Goal: Find specific page/section: Find specific page/section

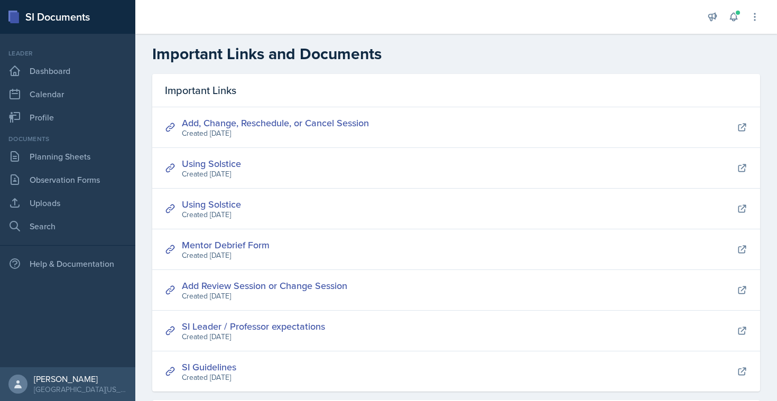
scroll to position [328, 0]
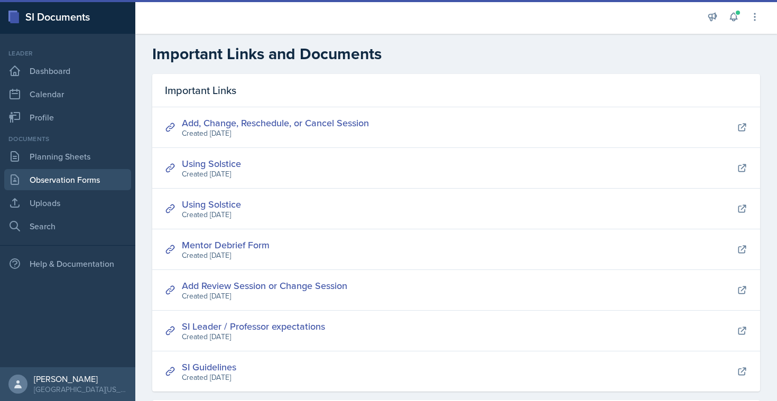
click at [60, 182] on link "Observation Forms" at bounding box center [67, 179] width 127 height 21
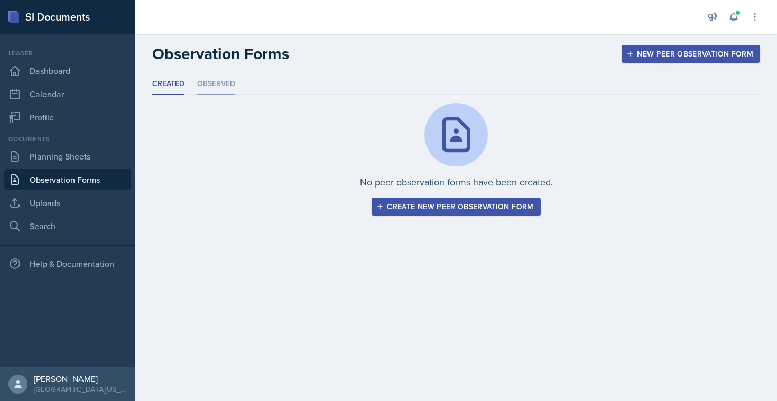
click at [211, 74] on li "Observed" at bounding box center [216, 84] width 38 height 21
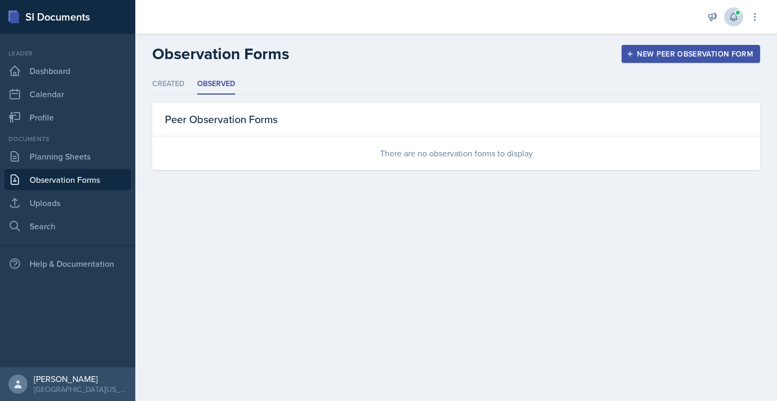
click at [734, 17] on icon at bounding box center [733, 17] width 11 height 11
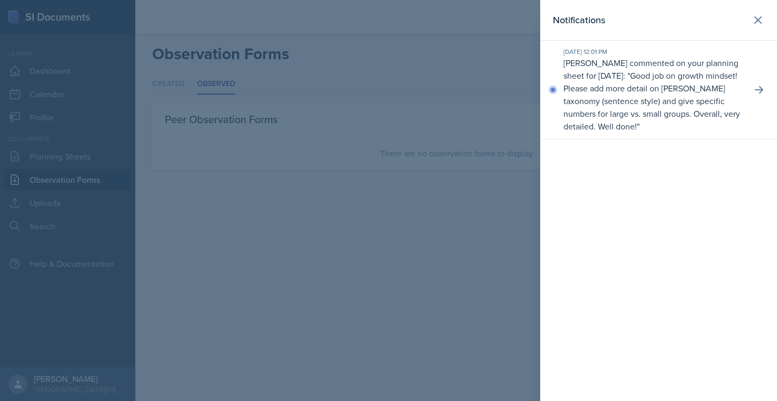
click at [502, 151] on div at bounding box center [388, 200] width 777 height 401
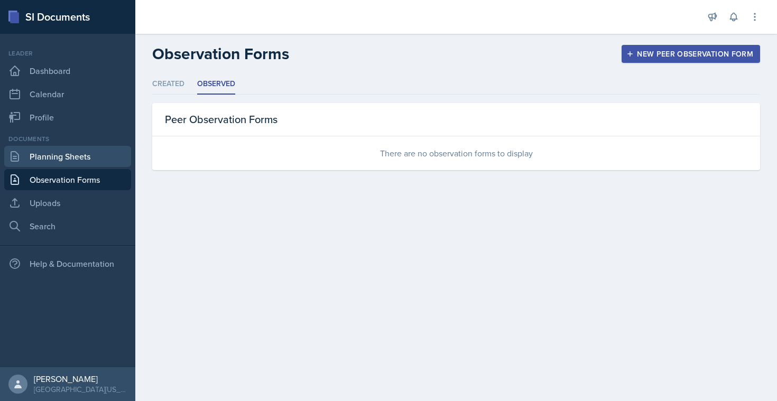
click at [77, 161] on link "Planning Sheets" at bounding box center [67, 156] width 127 height 21
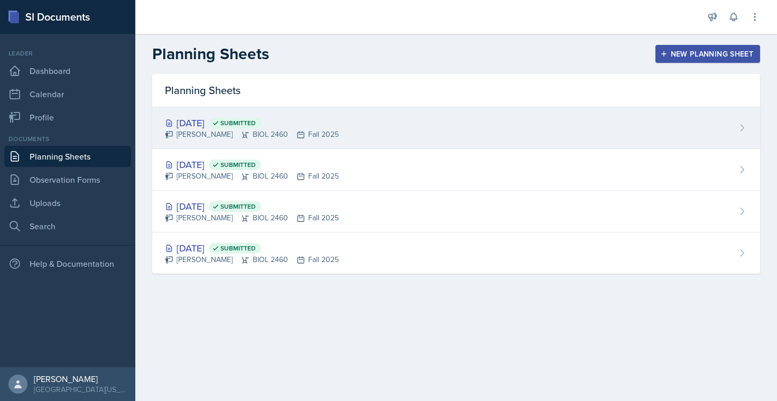
click at [250, 133] on div "[PERSON_NAME] BIOL 2460 Fall 2025" at bounding box center [252, 134] width 174 height 11
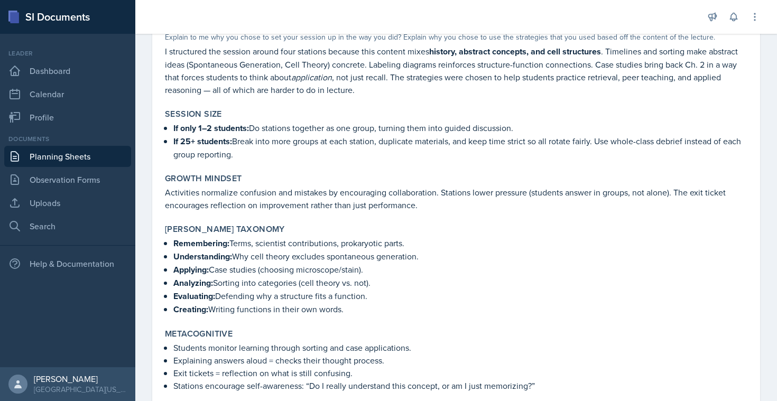
scroll to position [835, 0]
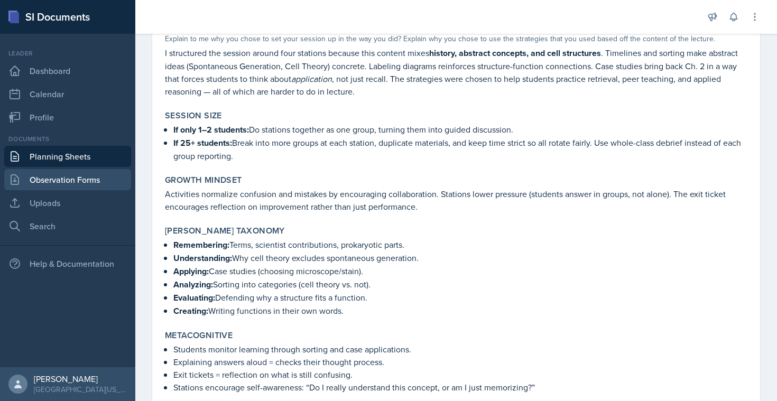
click at [62, 175] on link "Observation Forms" at bounding box center [67, 179] width 127 height 21
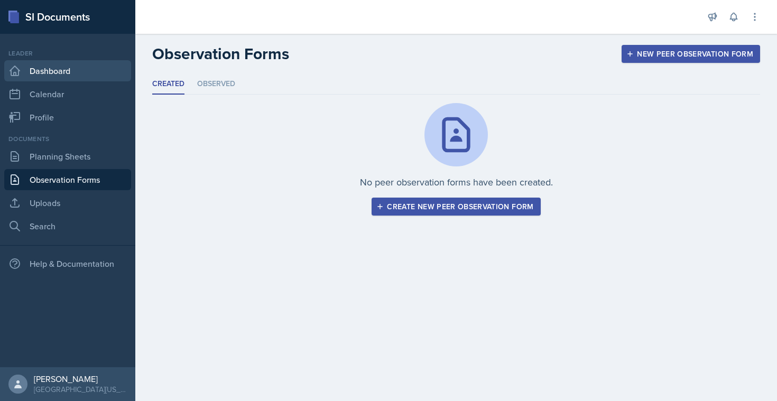
click at [84, 67] on link "Dashboard" at bounding box center [67, 70] width 127 height 21
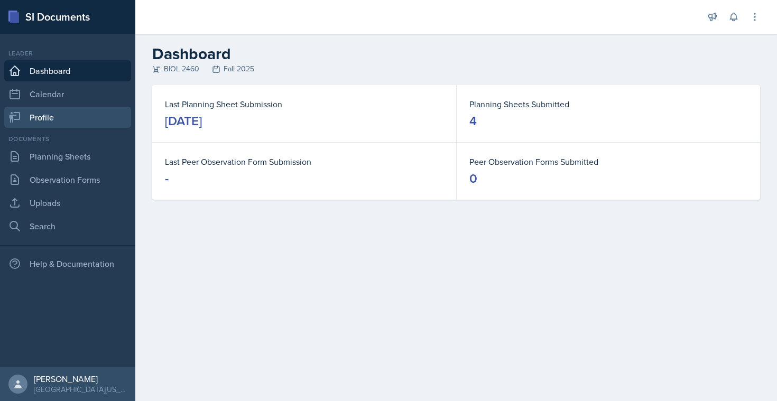
click at [25, 117] on link "Profile" at bounding box center [67, 117] width 127 height 21
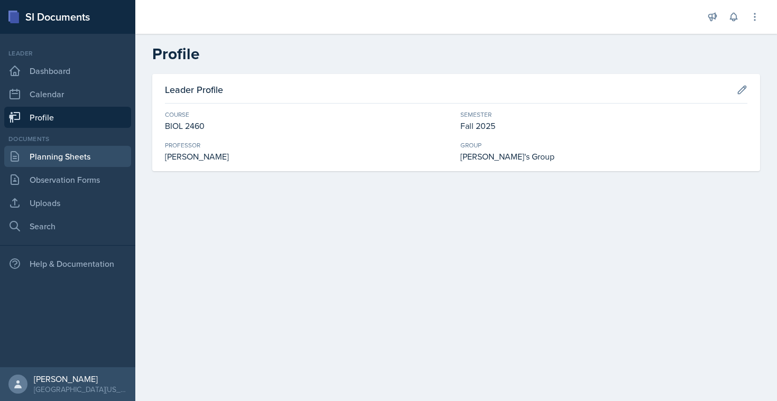
click at [94, 156] on link "Planning Sheets" at bounding box center [67, 156] width 127 height 21
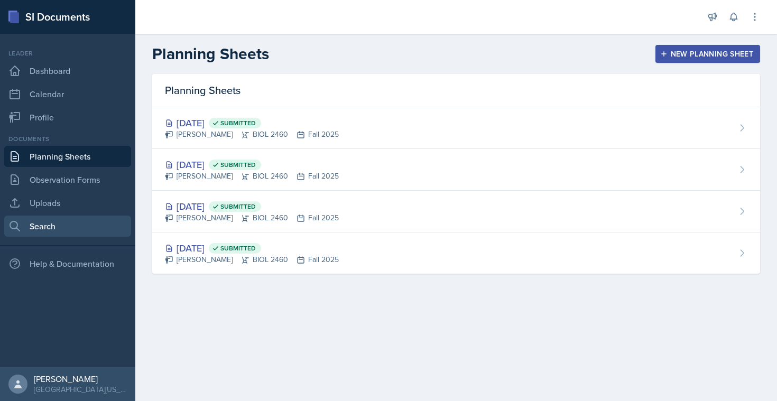
click at [76, 227] on link "Search" at bounding box center [67, 226] width 127 height 21
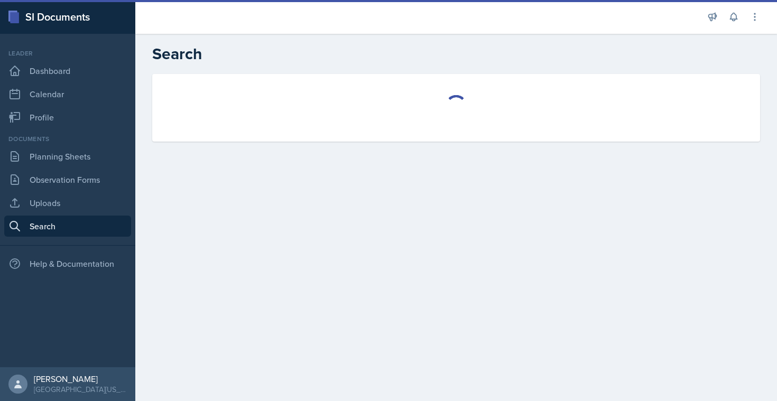
select select "all"
select select "1"
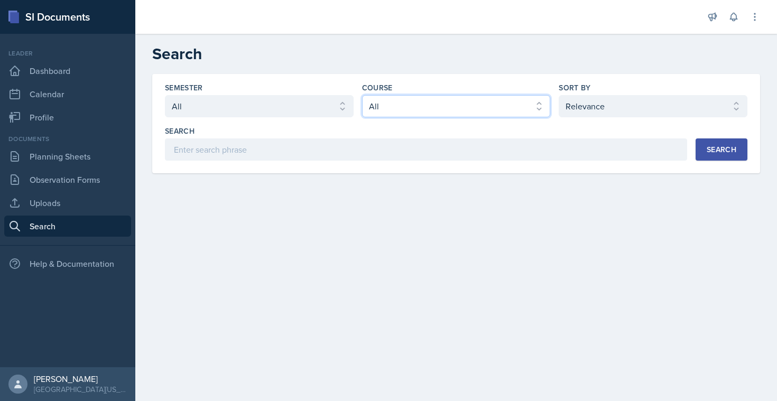
click at [415, 111] on select "Select course All ASTR 1345 BIOL 1345 BIOL 1441 BIOL 1442 BIOL 2300 BIOL 2444 B…" at bounding box center [456, 106] width 189 height 22
select select "128ea37d-7c25-4e66-8033-1187f2d54cdc"
click at [723, 146] on div "Search" at bounding box center [721, 149] width 30 height 8
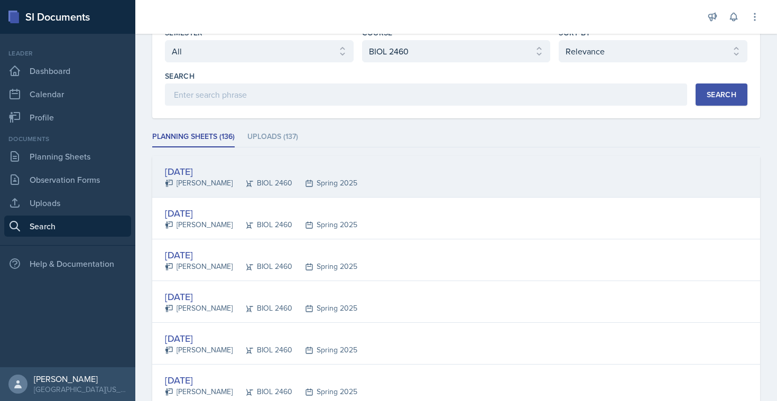
scroll to position [69, 0]
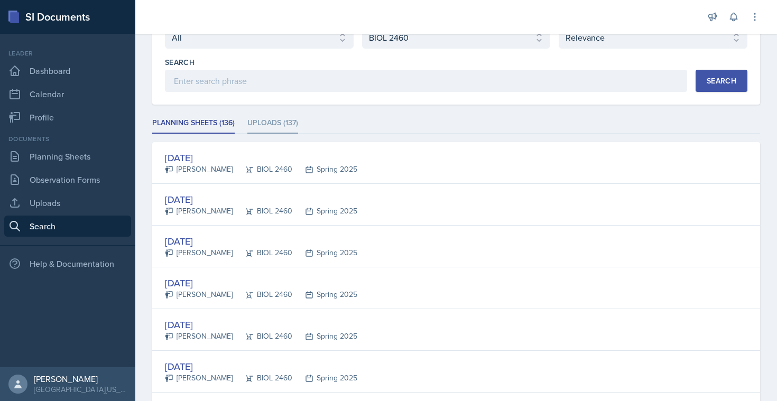
click at [280, 125] on li "Uploads (137)" at bounding box center [272, 123] width 51 height 21
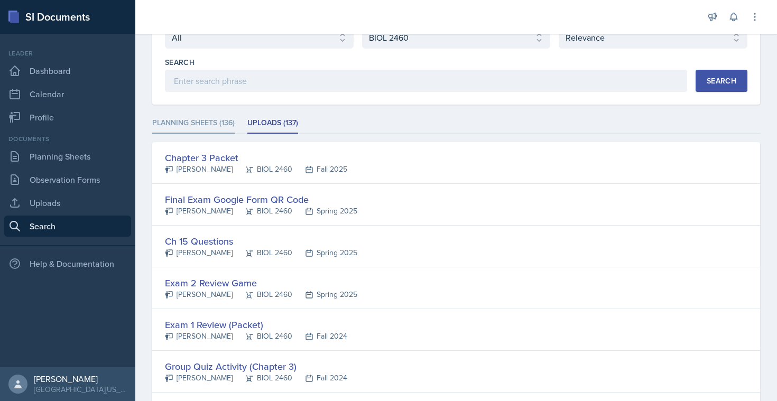
click at [195, 116] on li "Planning Sheets (136)" at bounding box center [193, 123] width 82 height 21
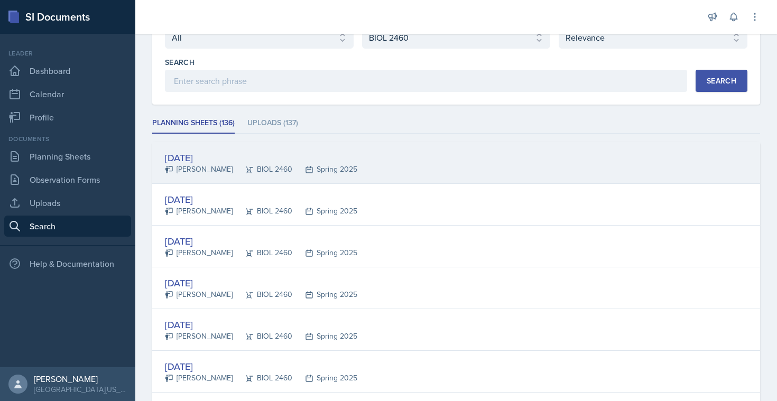
click at [216, 158] on div "[DATE]" at bounding box center [261, 158] width 192 height 14
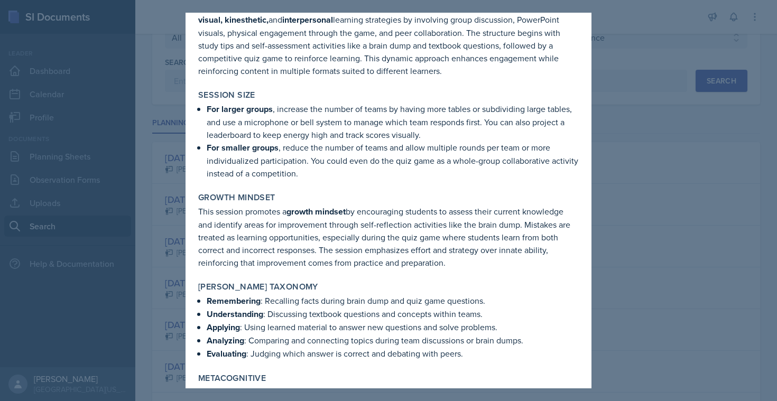
scroll to position [818, 0]
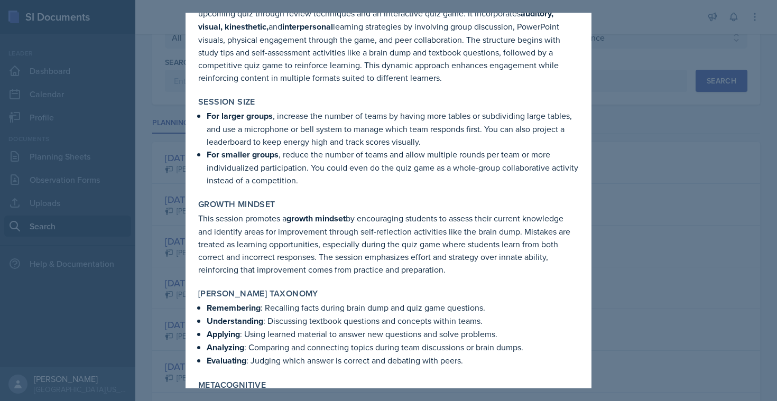
click at [657, 85] on div at bounding box center [388, 200] width 777 height 401
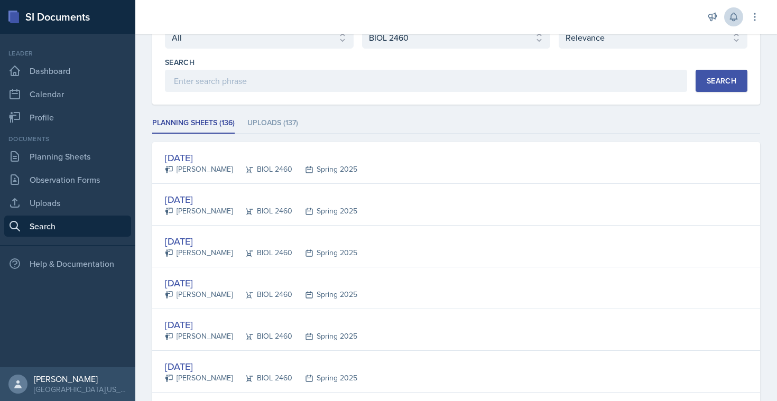
click at [740, 17] on button at bounding box center [733, 16] width 19 height 19
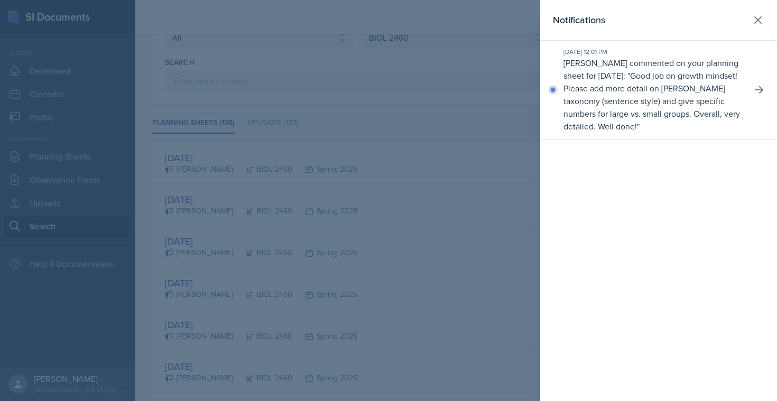
click at [413, 171] on div at bounding box center [388, 200] width 777 height 401
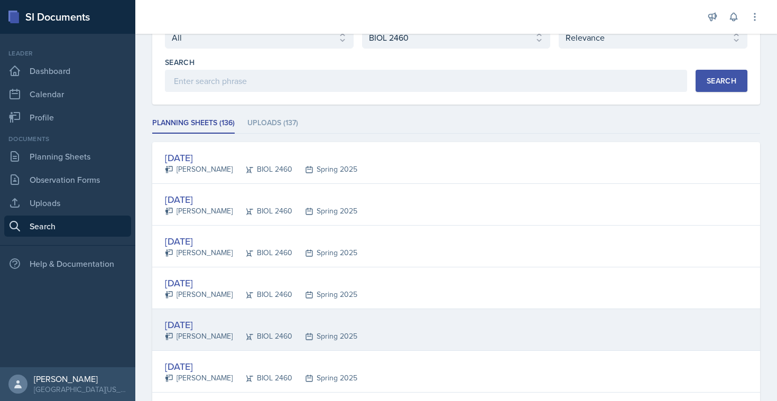
click at [190, 321] on div "[DATE]" at bounding box center [261, 325] width 192 height 14
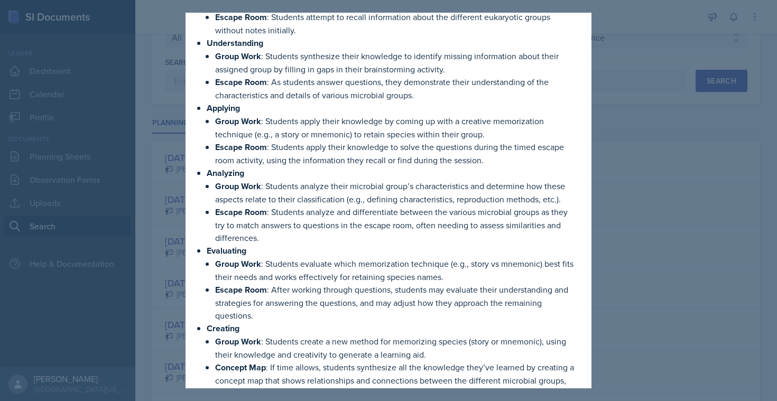
scroll to position [1036, 0]
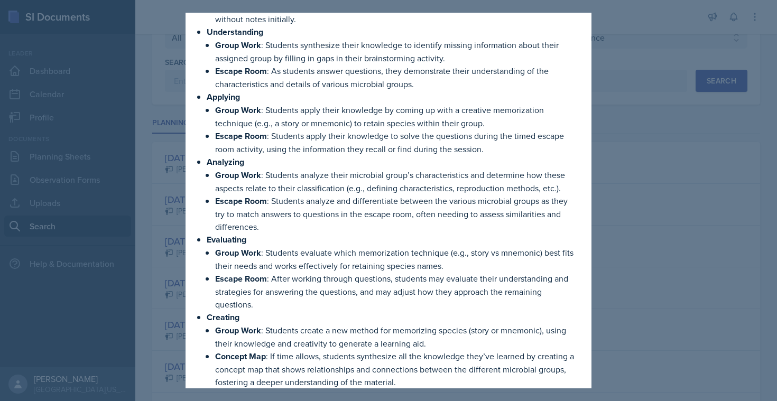
click at [674, 125] on div at bounding box center [388, 200] width 777 height 401
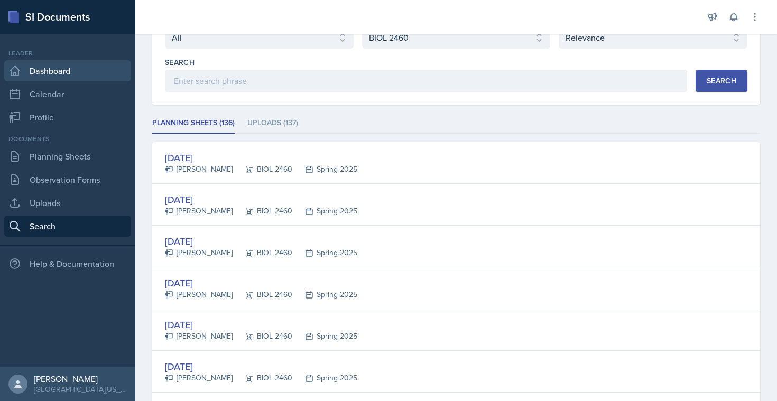
click at [32, 70] on link "Dashboard" at bounding box center [67, 70] width 127 height 21
